Goal: Find specific page/section: Locate a particular part of the current website

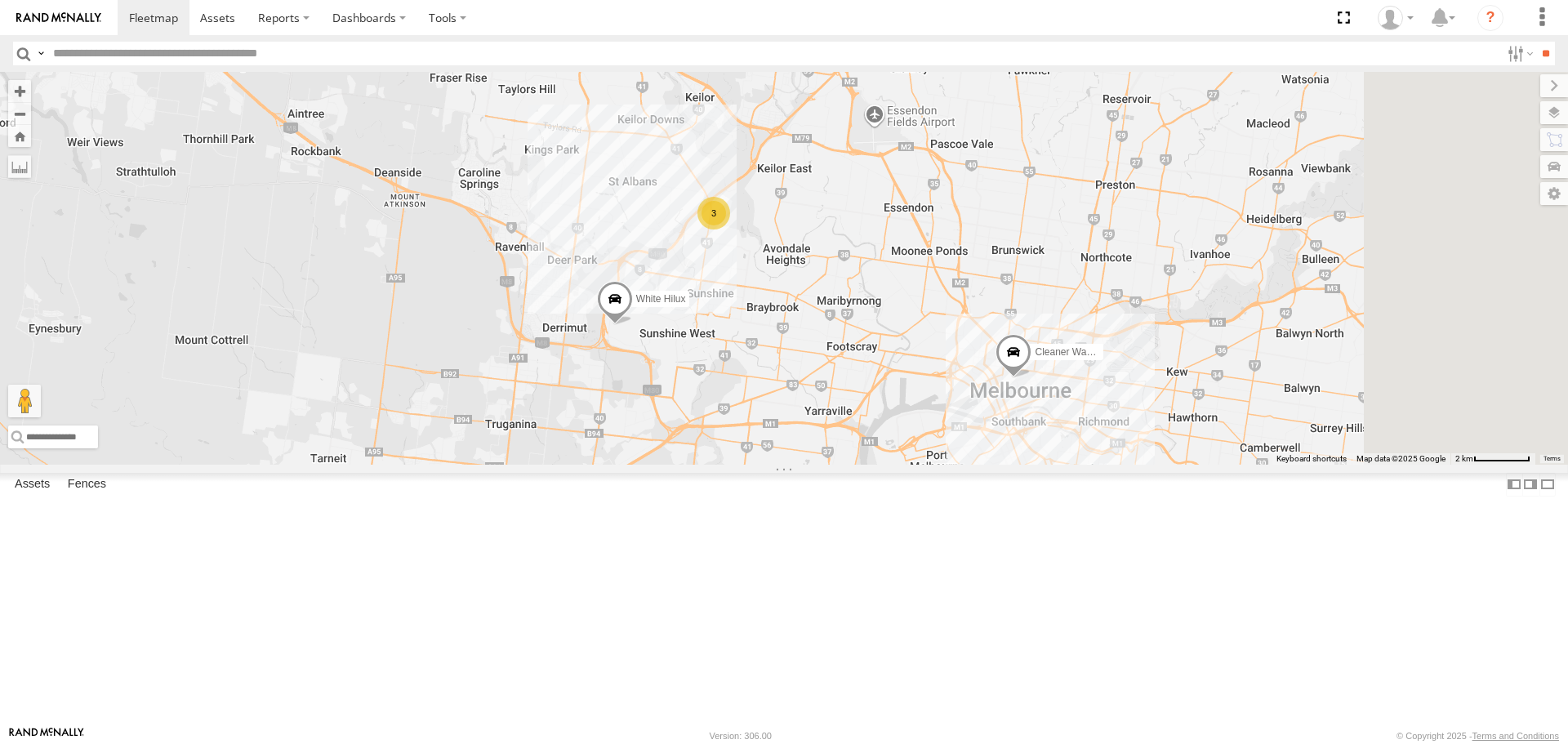
drag, startPoint x: 1285, startPoint y: 535, endPoint x: 881, endPoint y: 423, distance: 419.2
click at [881, 423] on div "Cleaner Wagon #1 White Hilux 3" at bounding box center [784, 268] width 1568 height 392
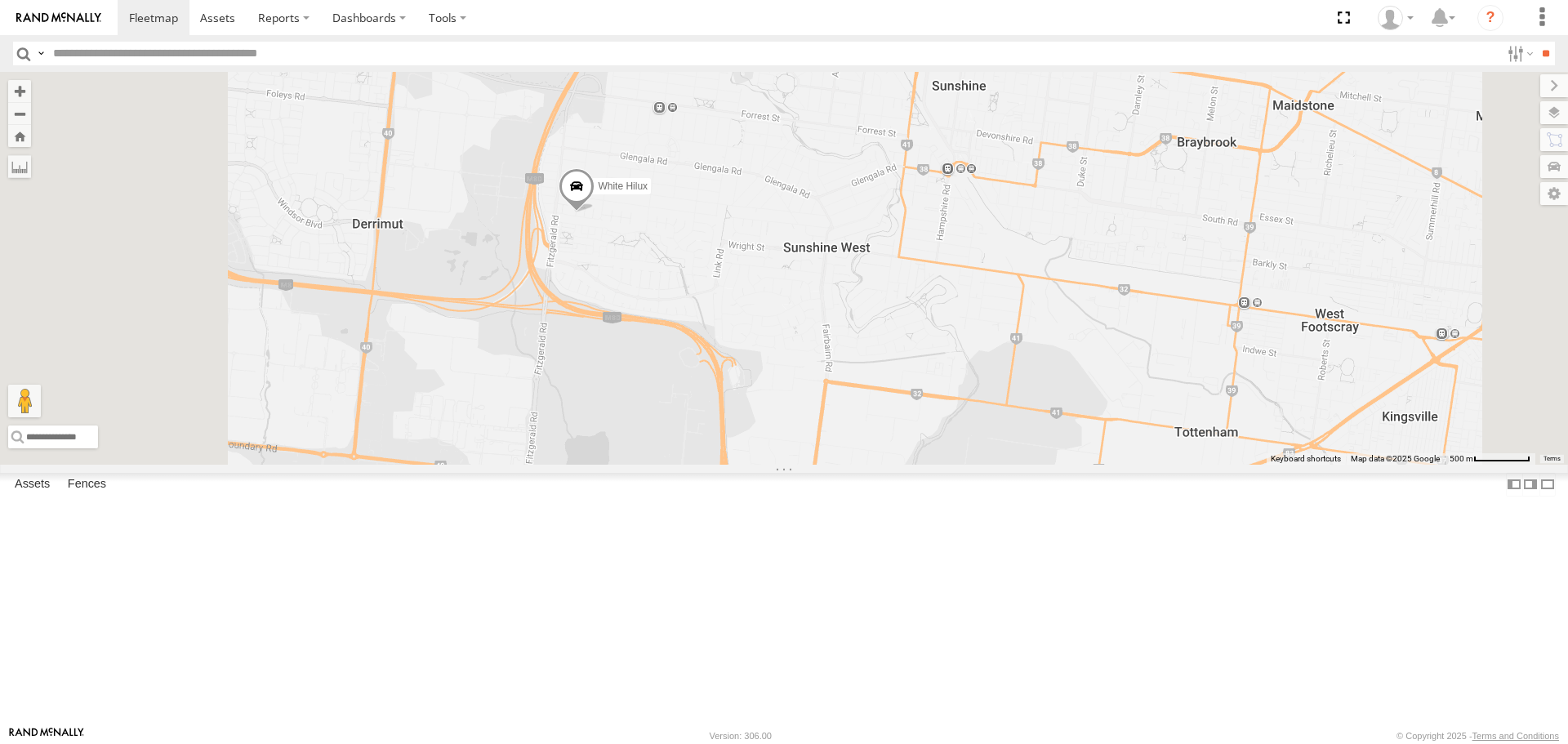
drag, startPoint x: 740, startPoint y: 334, endPoint x: 794, endPoint y: 414, distance: 96.5
click at [794, 414] on div "Cleaner Wagon #1 White Hilux" at bounding box center [784, 268] width 1568 height 392
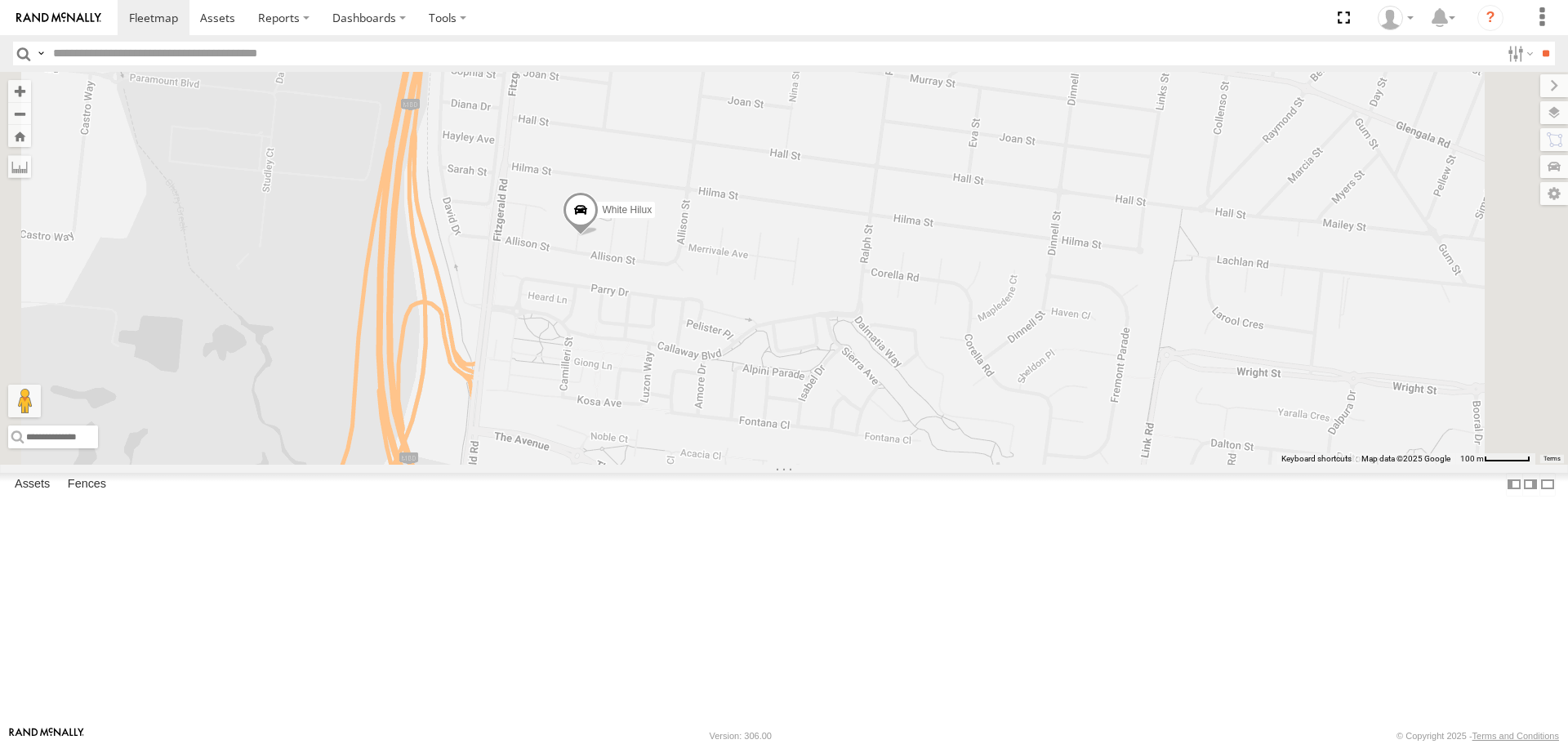
drag, startPoint x: 778, startPoint y: 267, endPoint x: 750, endPoint y: 402, distance: 137.9
click at [750, 402] on div "Cleaner Wagon #1 White Hilux" at bounding box center [784, 268] width 1568 height 392
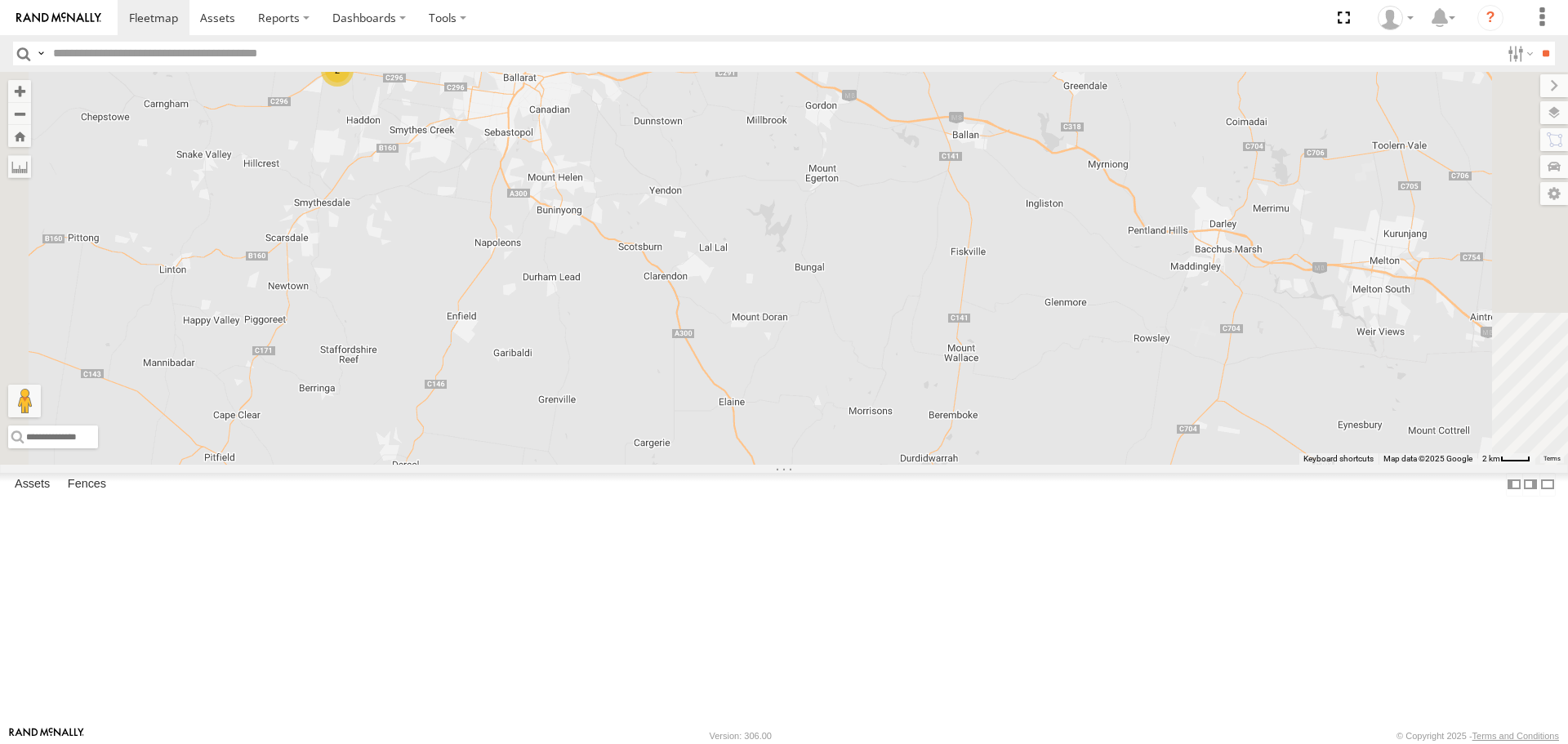
drag, startPoint x: 551, startPoint y: 294, endPoint x: 562, endPoint y: 339, distance: 46.3
click at [562, 339] on div "White Hilux Cleaner Wagon #1 2" at bounding box center [784, 268] width 1568 height 392
drag, startPoint x: 1317, startPoint y: 452, endPoint x: 819, endPoint y: 426, distance: 498.7
click at [819, 426] on div "White Hilux Cleaner Wagon #1 2" at bounding box center [784, 268] width 1568 height 392
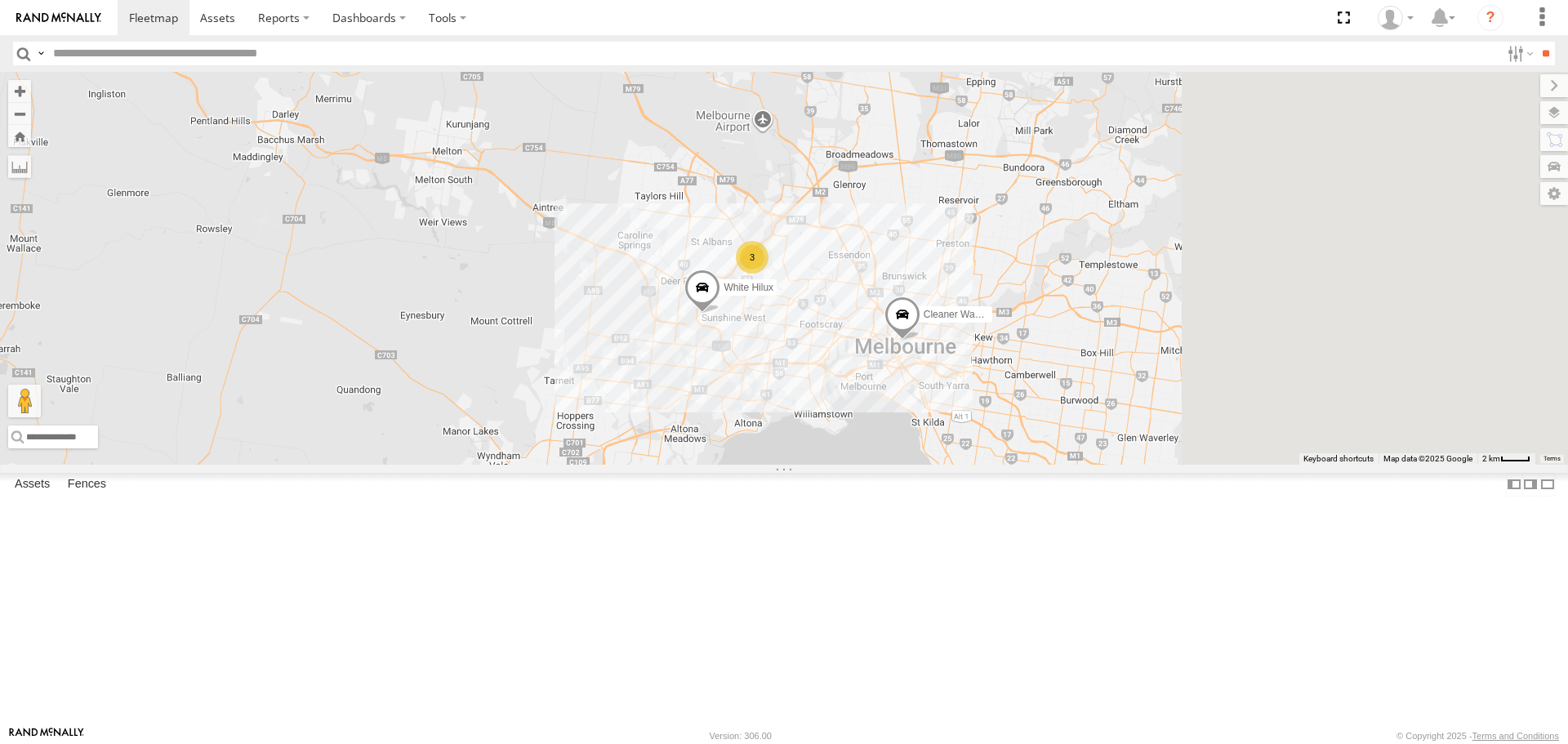
drag, startPoint x: 1264, startPoint y: 523, endPoint x: 928, endPoint y: 445, distance: 344.9
click at [928, 445] on div "White Hilux Cleaner Wagon #1 2 3" at bounding box center [784, 268] width 1568 height 392
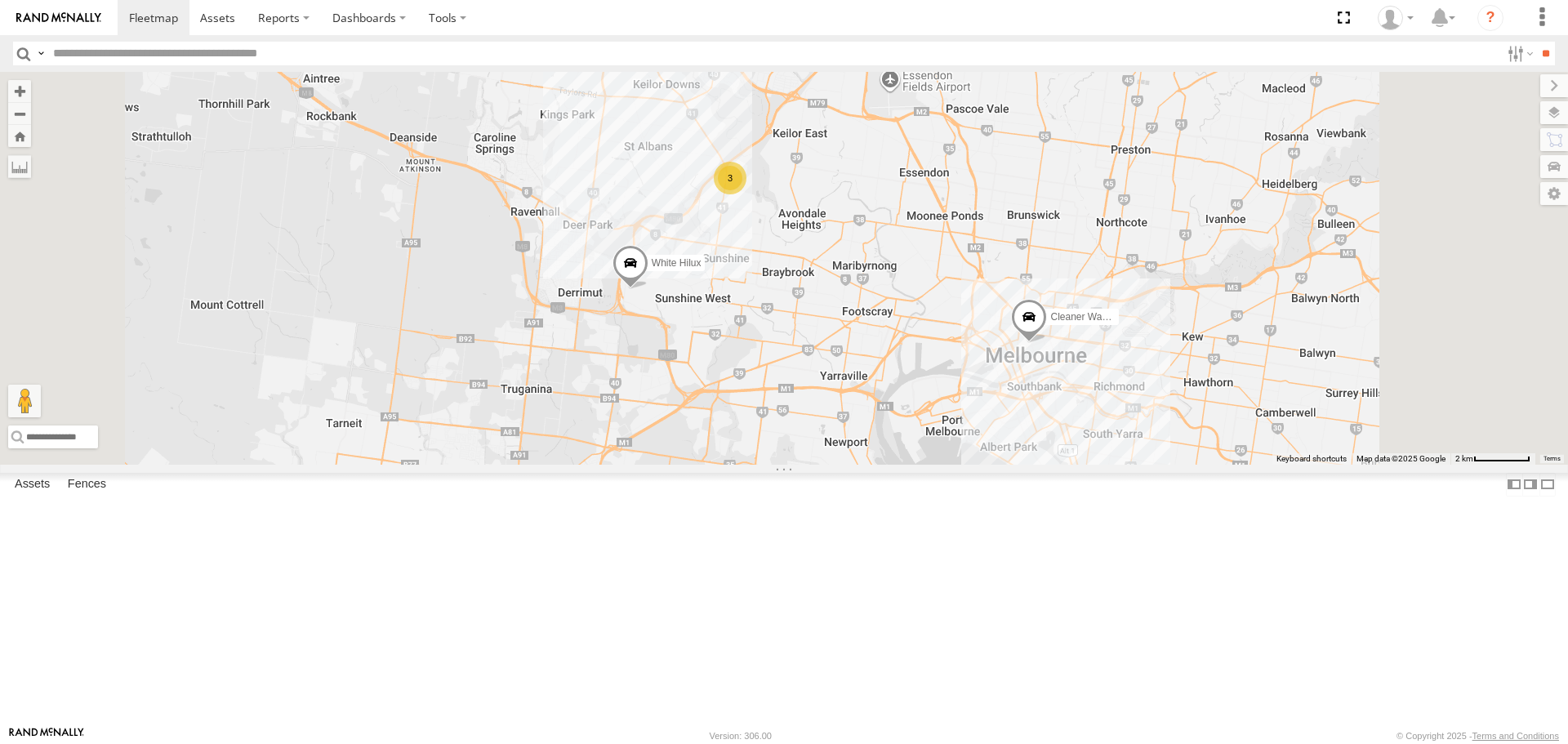
drag, startPoint x: 1051, startPoint y: 500, endPoint x: 967, endPoint y: 491, distance: 84.5
click at [967, 464] on div "White Hilux Cleaner Wagon #1 3" at bounding box center [784, 268] width 1568 height 392
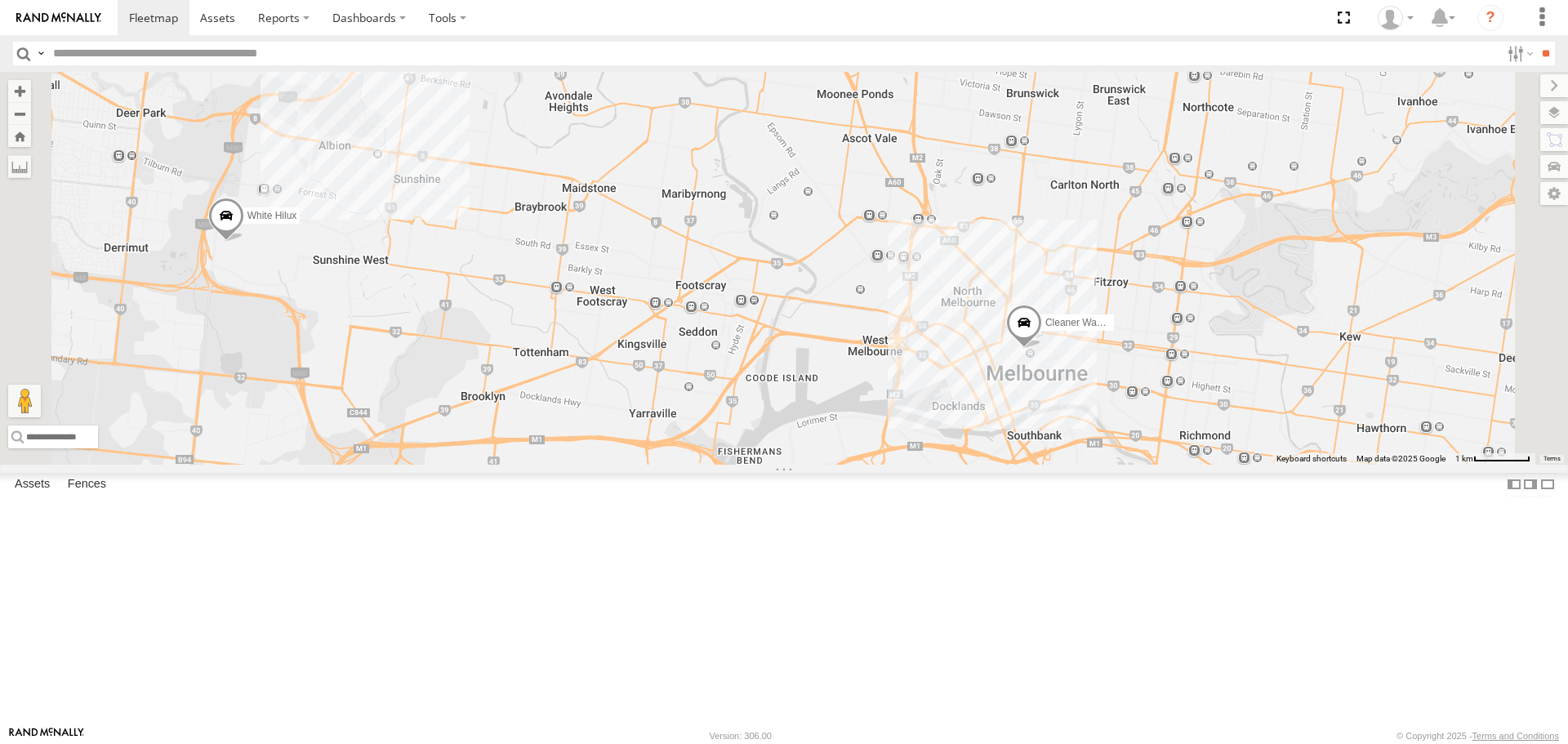
drag, startPoint x: 899, startPoint y: 453, endPoint x: 909, endPoint y: 479, distance: 27.9
click at [909, 464] on div "White Hilux Cleaner Wagon #1 3" at bounding box center [784, 268] width 1568 height 392
